Goal: Task Accomplishment & Management: Manage account settings

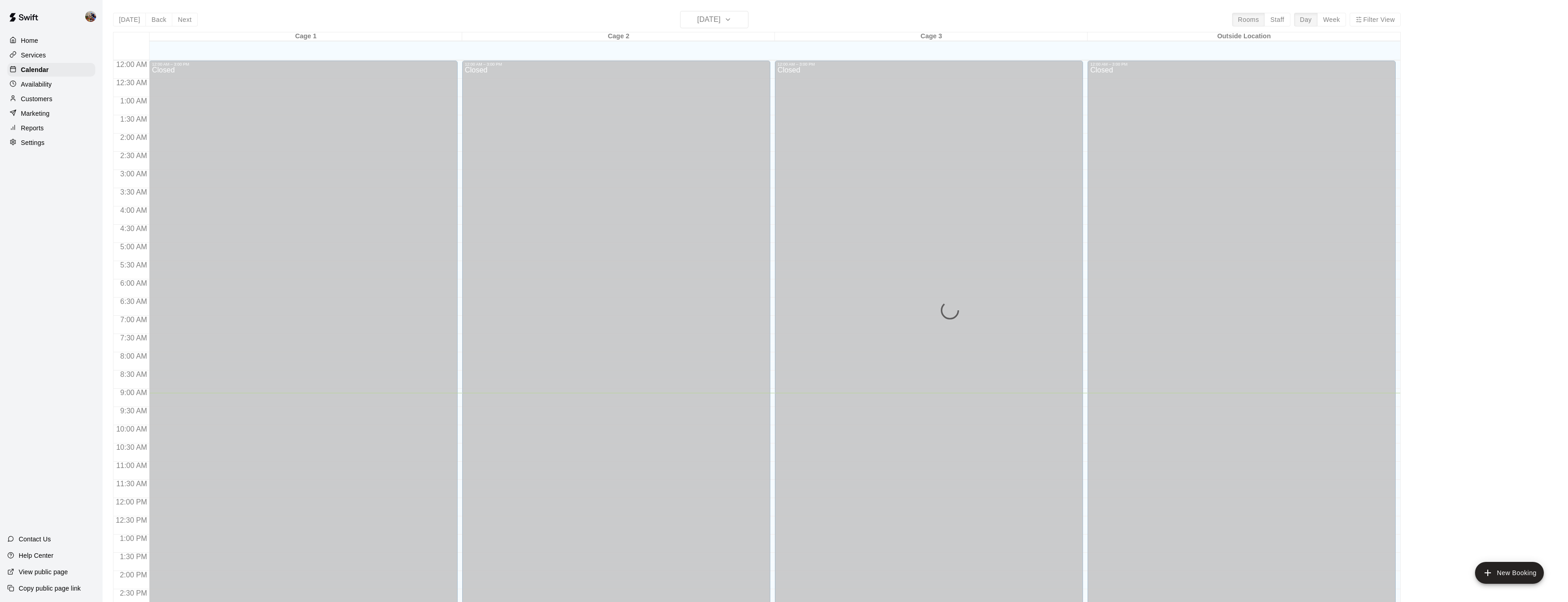
scroll to position [296, 0]
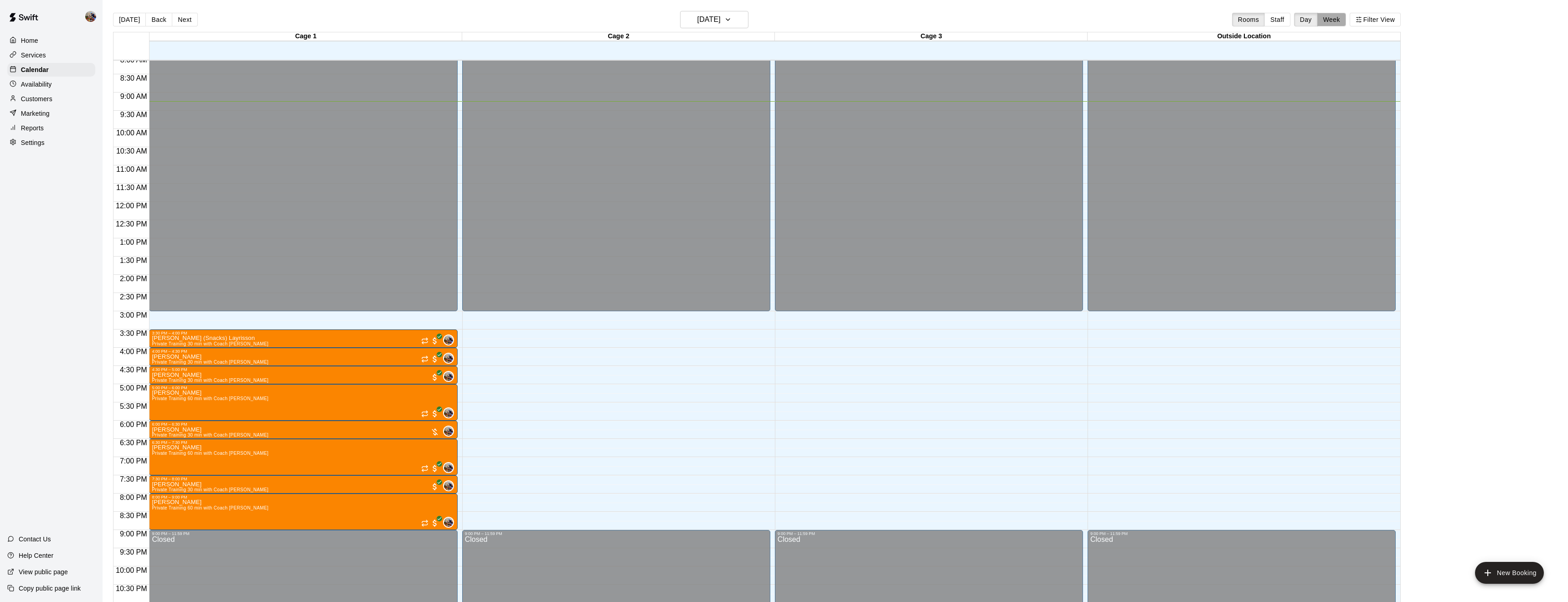
click at [1328, 21] on button "Week" at bounding box center [1331, 19] width 29 height 13
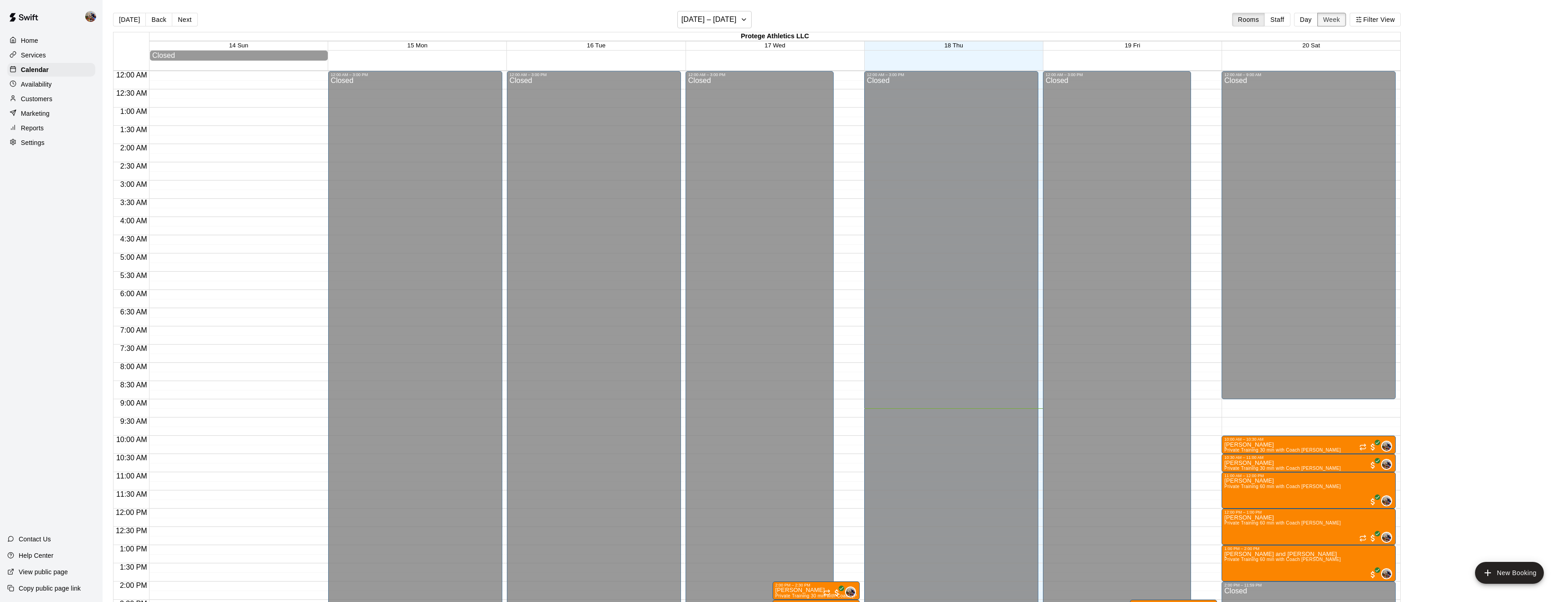
scroll to position [333, 0]
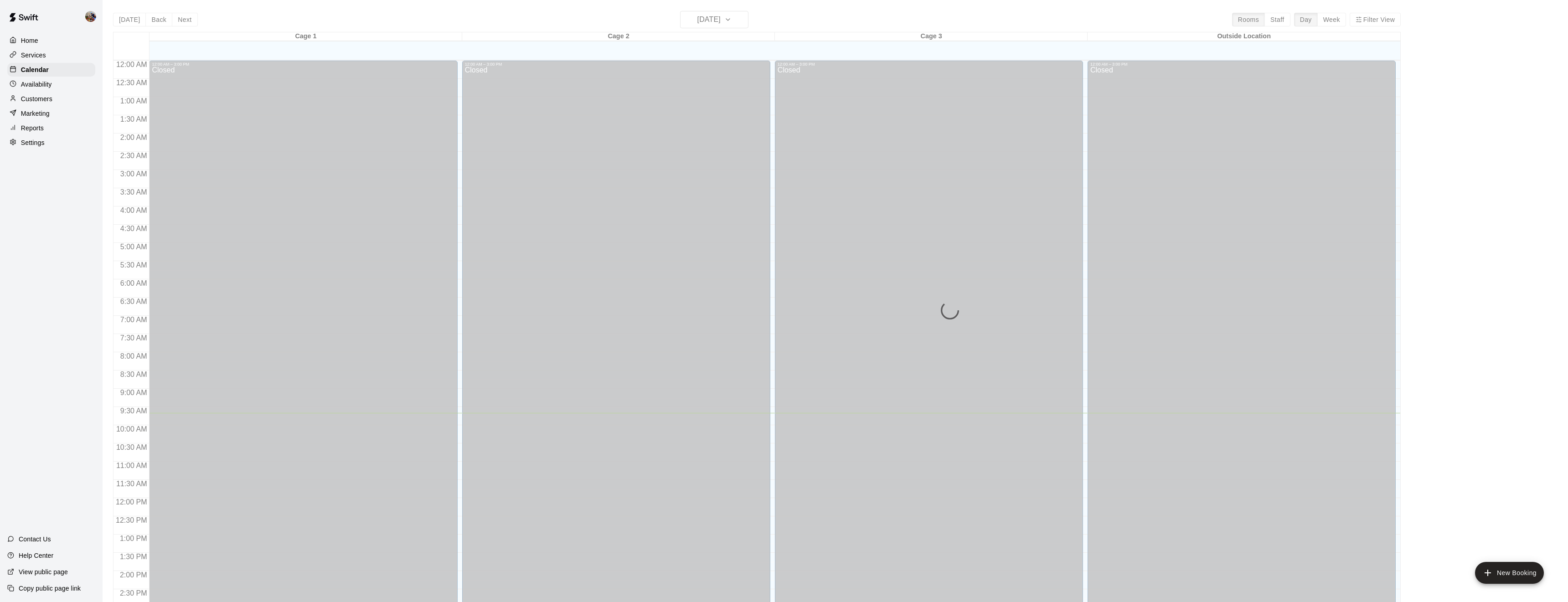
scroll to position [296, 0]
